Goal: Navigation & Orientation: Understand site structure

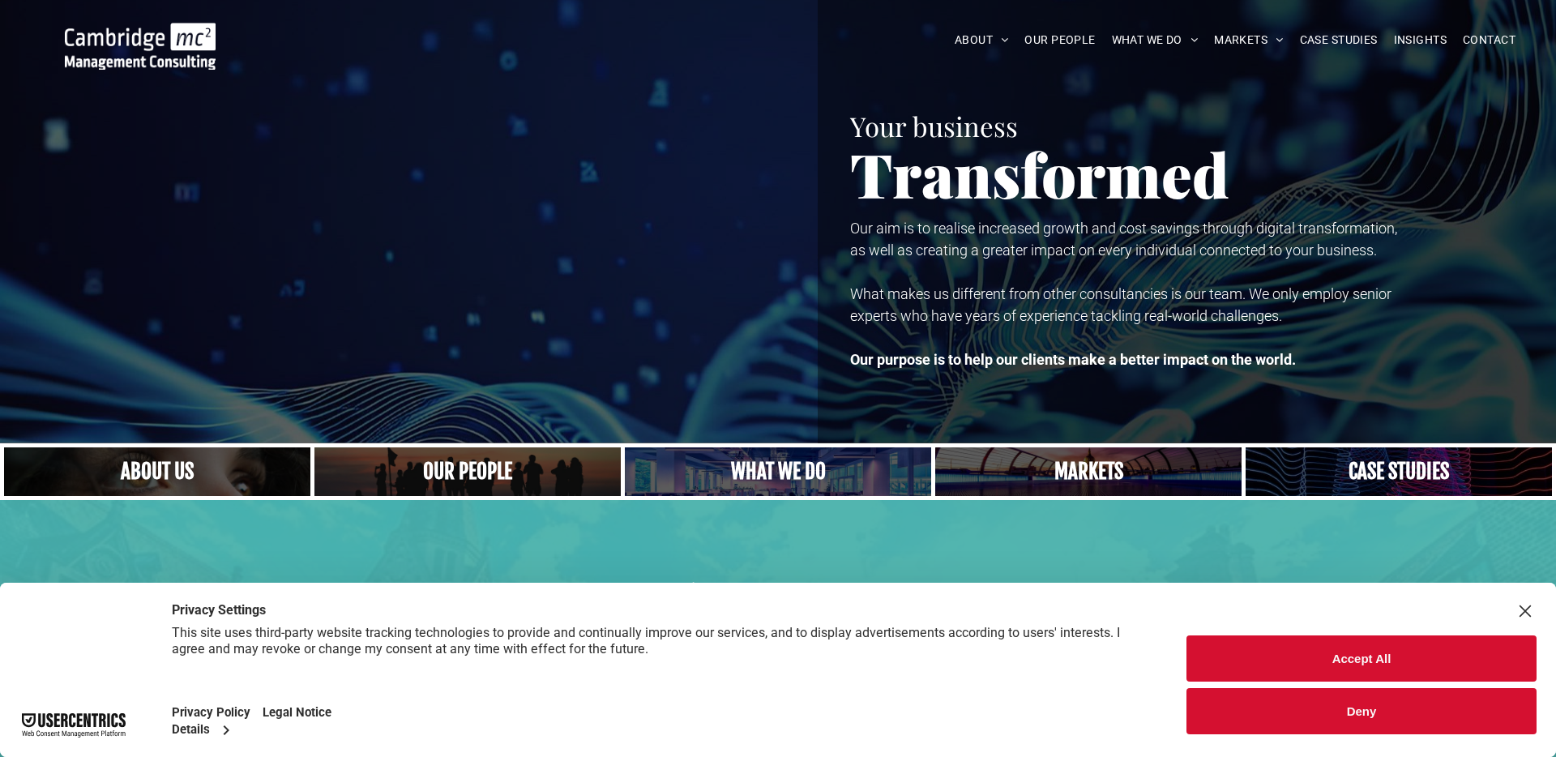
click at [1525, 603] on div "Close Layer" at bounding box center [1524, 611] width 23 height 23
